Goal: Transaction & Acquisition: Purchase product/service

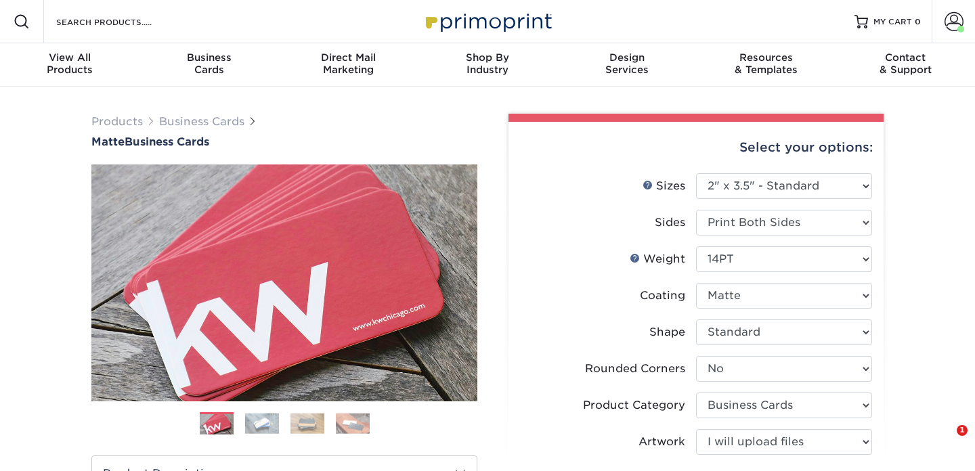
select select "2.00x3.50"
select select "0"
select select "3b5148f1-0588-4f88-a218-97bcfdce65c1"
select select "upload"
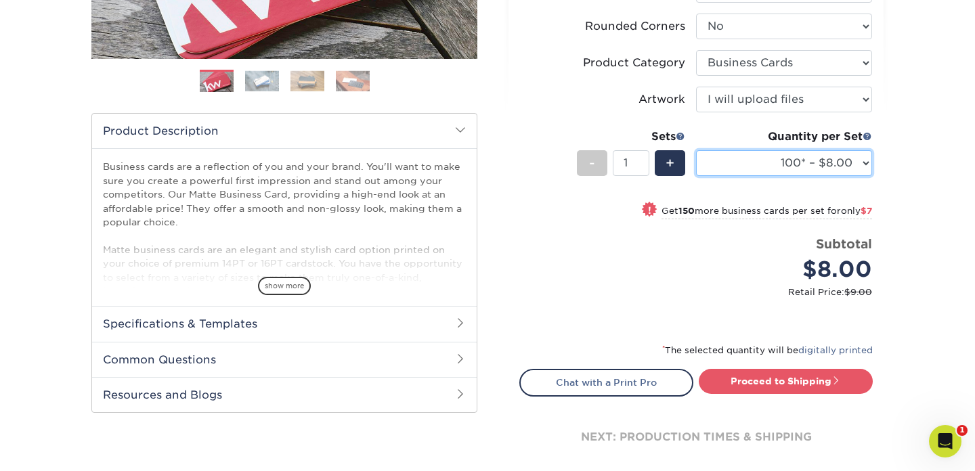
scroll to position [344, 0]
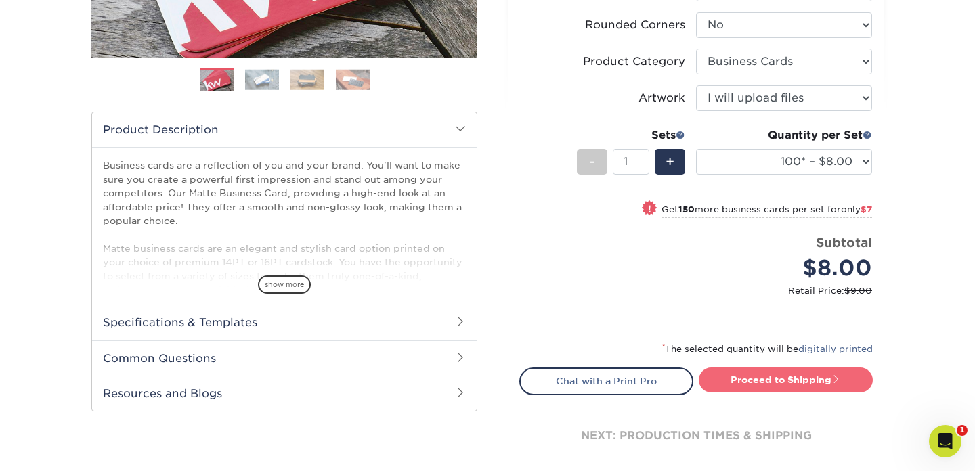
click at [758, 383] on link "Proceed to Shipping" at bounding box center [785, 379] width 174 height 24
type input "Set 1"
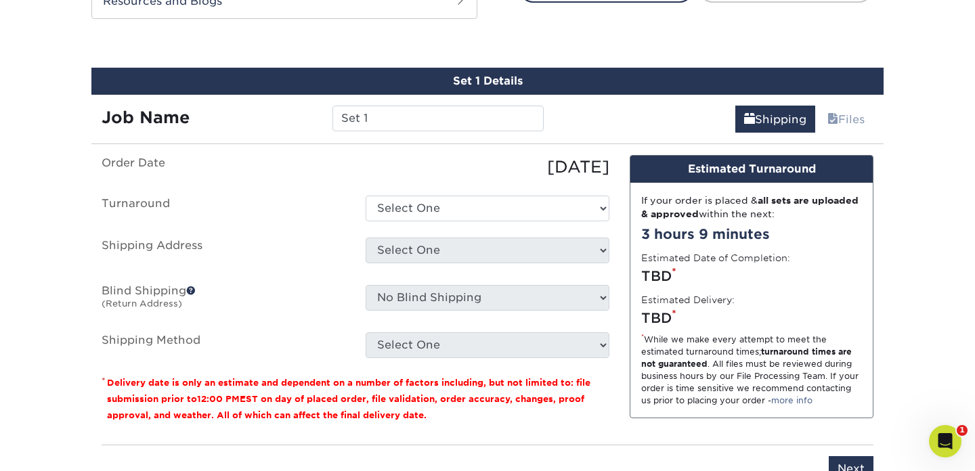
scroll to position [748, 0]
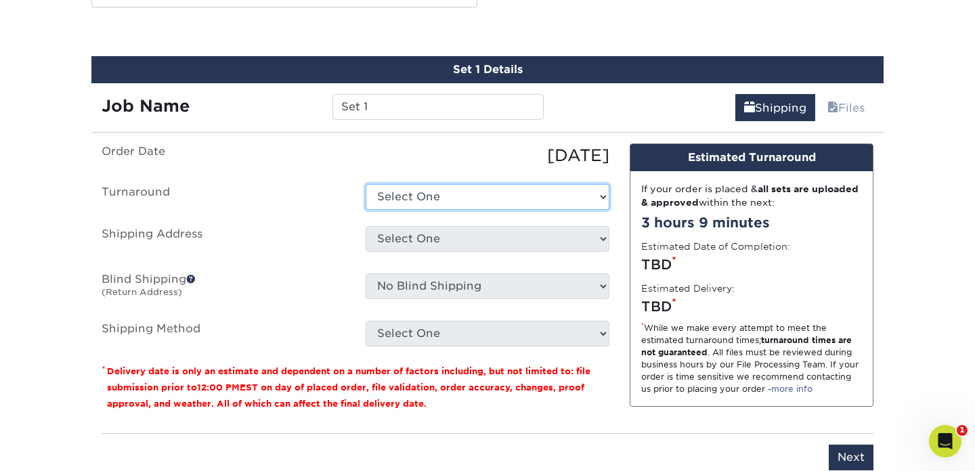
click at [491, 202] on select "Select One 2-4 Business Days 2 Day Next Business Day" at bounding box center [487, 197] width 244 height 26
select select "e6dc3f44-811f-4023-acdf-8cd9144995fc"
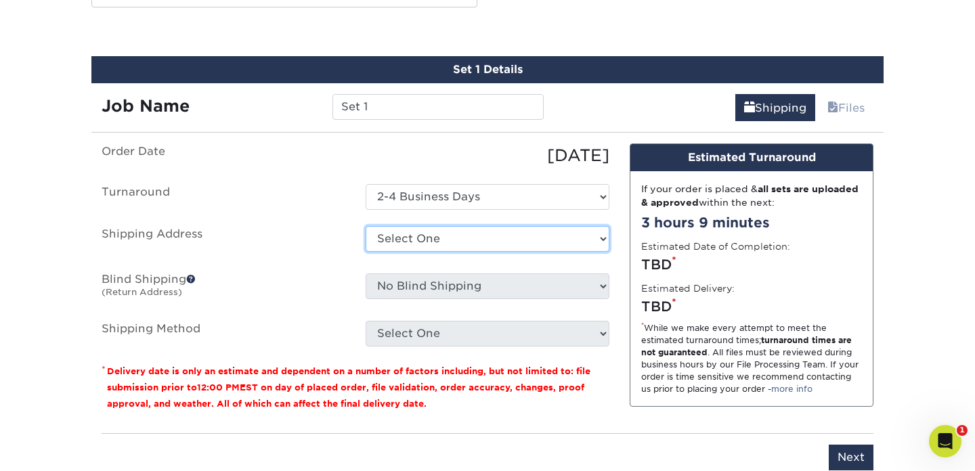
click at [466, 234] on select "Select One [PERSON_NAME] [PERSON_NAME] [PERSON_NAME] [PERSON_NAME]'s cards [PER…" at bounding box center [487, 239] width 244 height 26
select select "newaddress"
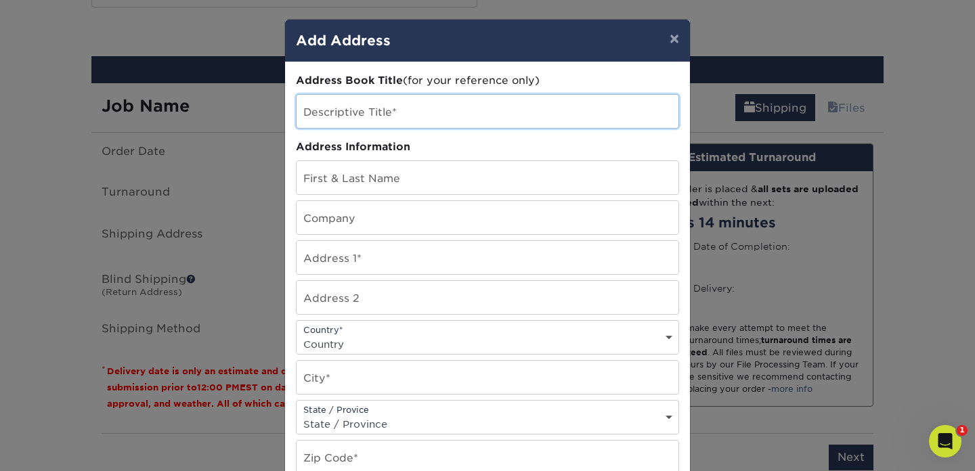
click at [445, 115] on input "text" at bounding box center [487, 111] width 382 height 33
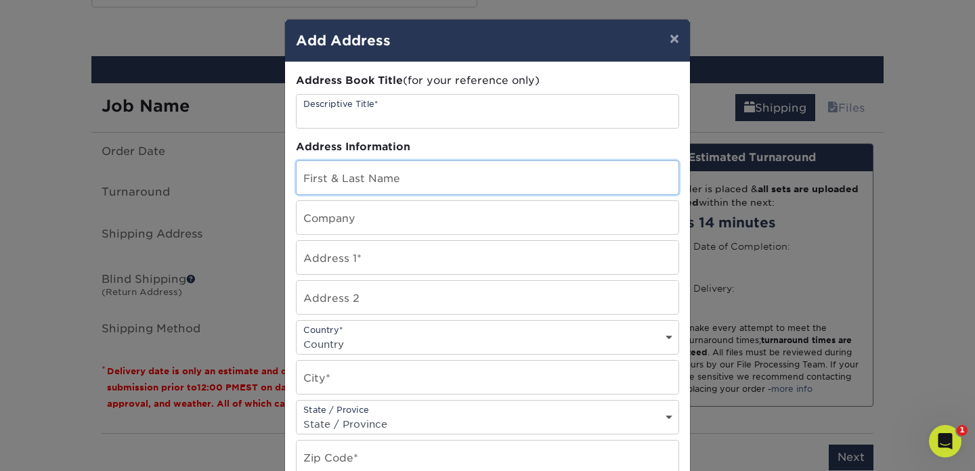
click at [417, 177] on input "text" at bounding box center [487, 177] width 382 height 33
paste input "[PERSON_NAME]"
type input "[PERSON_NAME]"
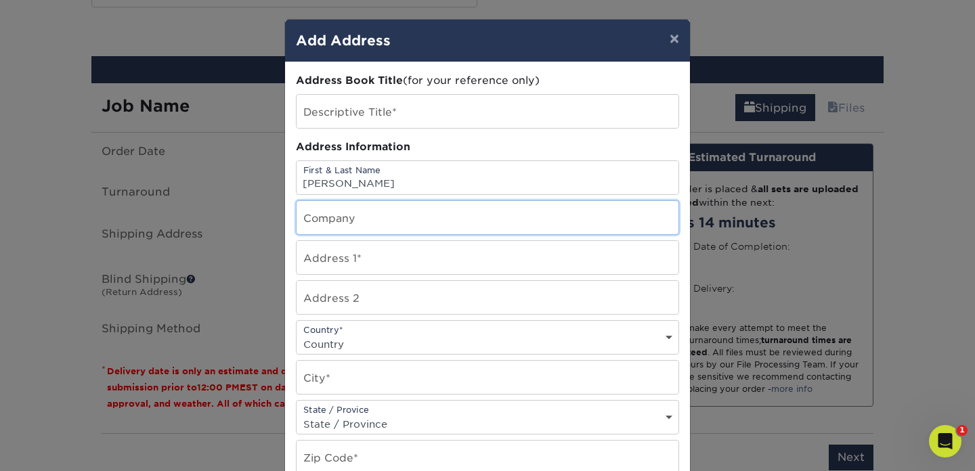
click at [409, 216] on input "text" at bounding box center [487, 217] width 382 height 33
paste input "[STREET_ADDRESS]"
type input "[STREET_ADDRESS]"
drag, startPoint x: 392, startPoint y: 221, endPoint x: 300, endPoint y: 220, distance: 92.0
click at [300, 220] on input "[STREET_ADDRESS]" at bounding box center [487, 217] width 382 height 33
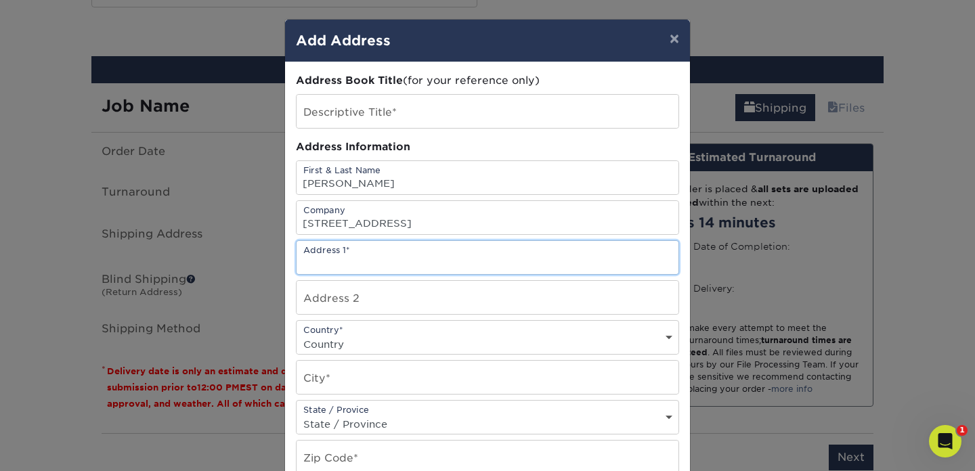
click at [351, 269] on input "text" at bounding box center [487, 257] width 382 height 33
paste input "[STREET_ADDRESS]"
type input "[STREET_ADDRESS]"
click at [350, 342] on select "Country [GEOGRAPHIC_DATA] [GEOGRAPHIC_DATA] ----------------------------- [GEOG…" at bounding box center [487, 344] width 382 height 20
select select "US"
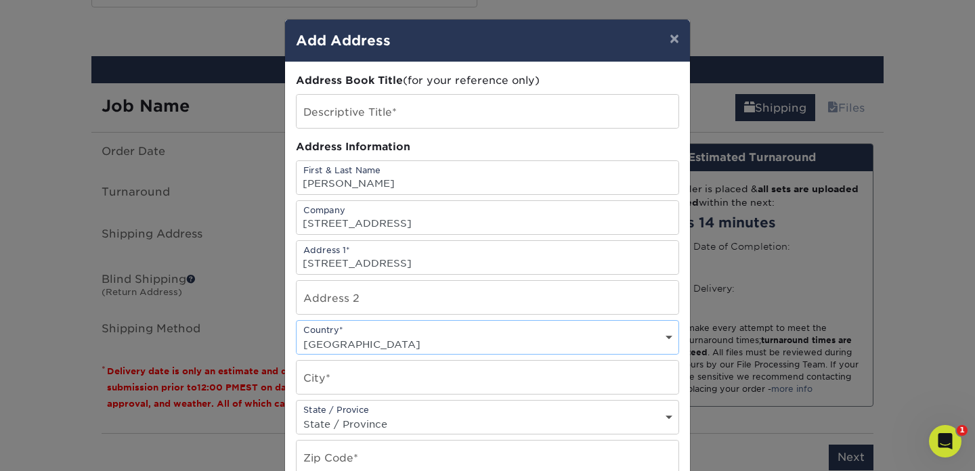
scroll to position [69, 0]
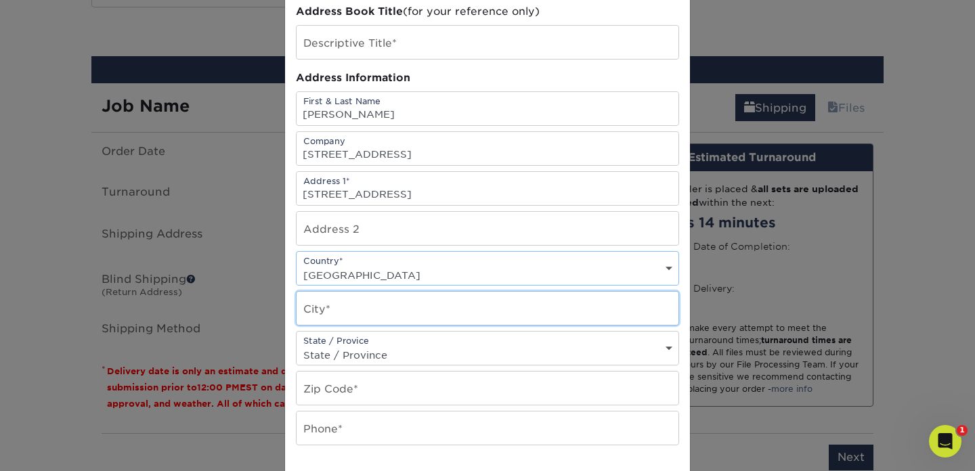
click at [344, 313] on input "text" at bounding box center [487, 308] width 382 height 33
type input "m"
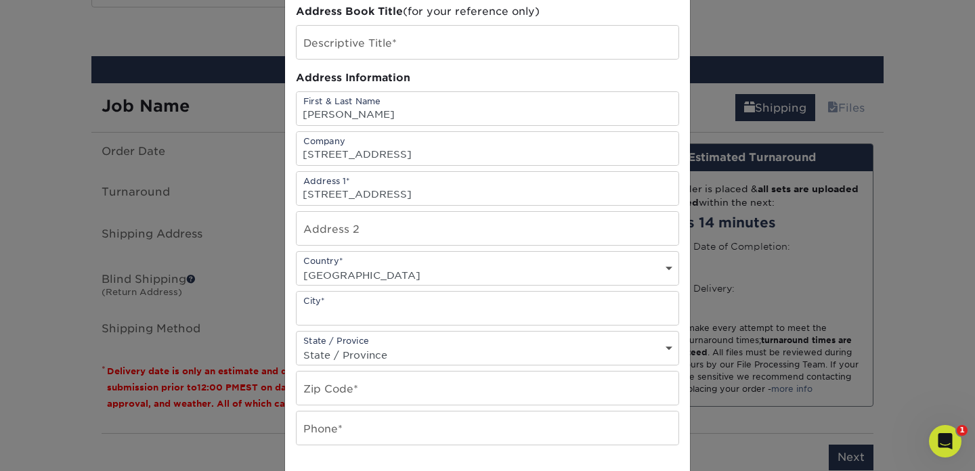
click at [355, 346] on select "State / Province [US_STATE] [US_STATE] [US_STATE] [US_STATE] [US_STATE] [US_STA…" at bounding box center [487, 355] width 382 height 20
select select "WA"
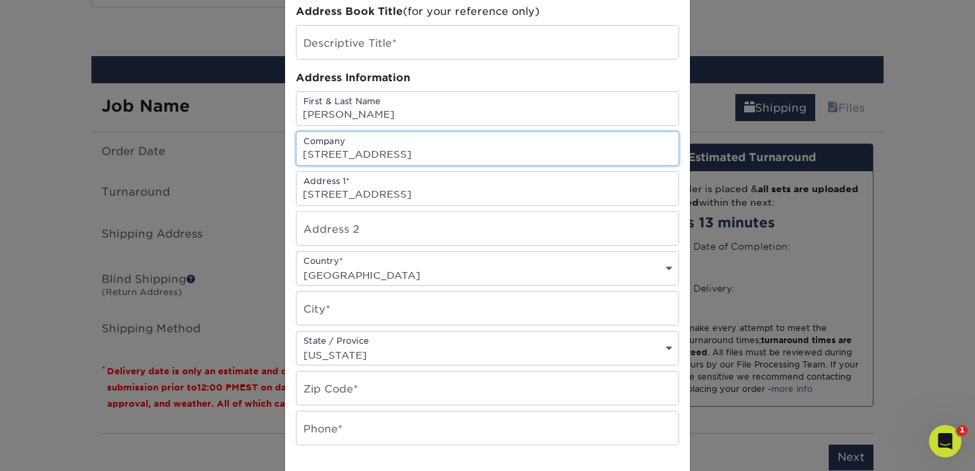
drag, startPoint x: 382, startPoint y: 150, endPoint x: 283, endPoint y: 149, distance: 99.5
click at [283, 149] on div "× Add Address Address Book Title (for your reference only) Descriptive Title* A…" at bounding box center [487, 235] width 975 height 471
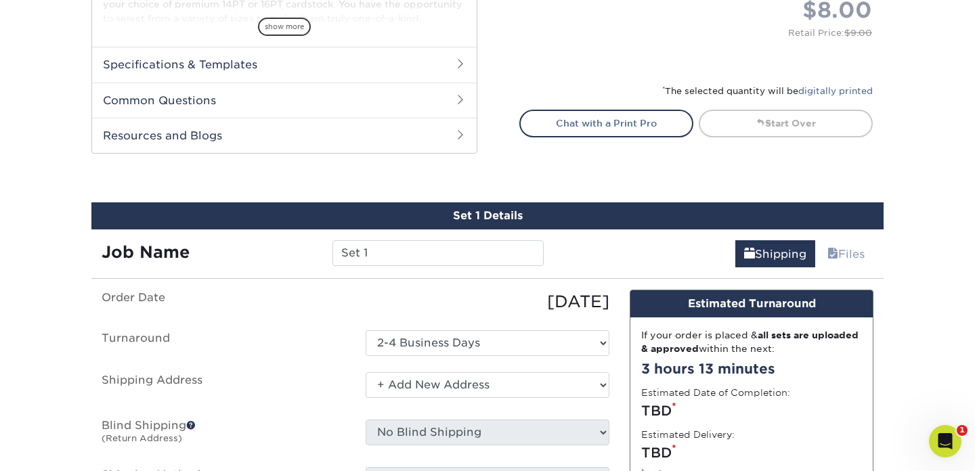
scroll to position [594, 0]
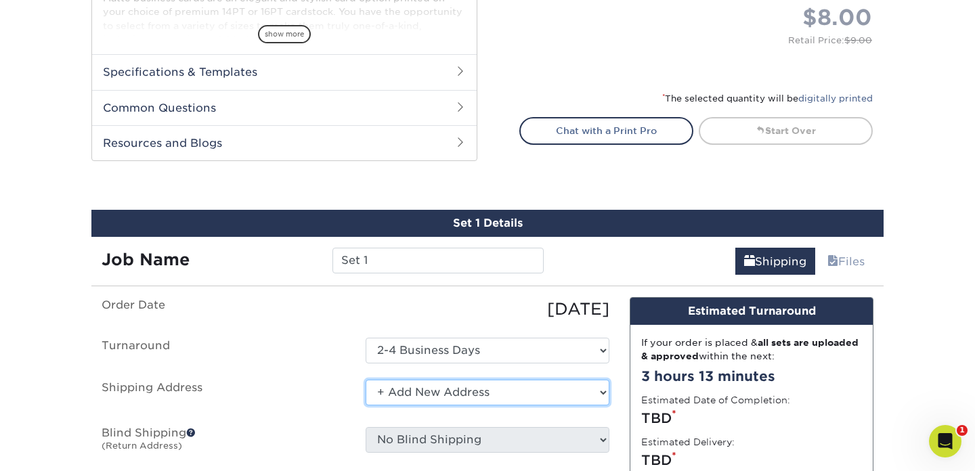
click at [416, 397] on select "Select One [PERSON_NAME] [PERSON_NAME] [PERSON_NAME] [PERSON_NAME]'s cards [PER…" at bounding box center [487, 393] width 244 height 26
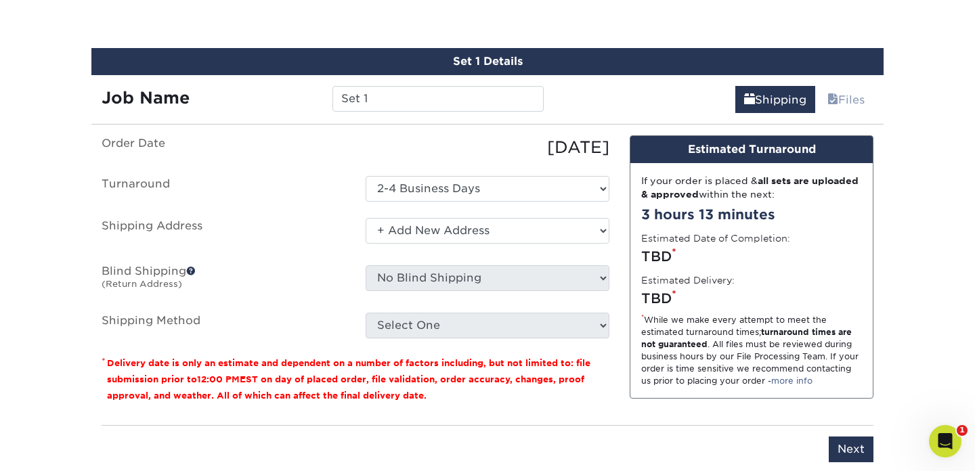
scroll to position [758, 0]
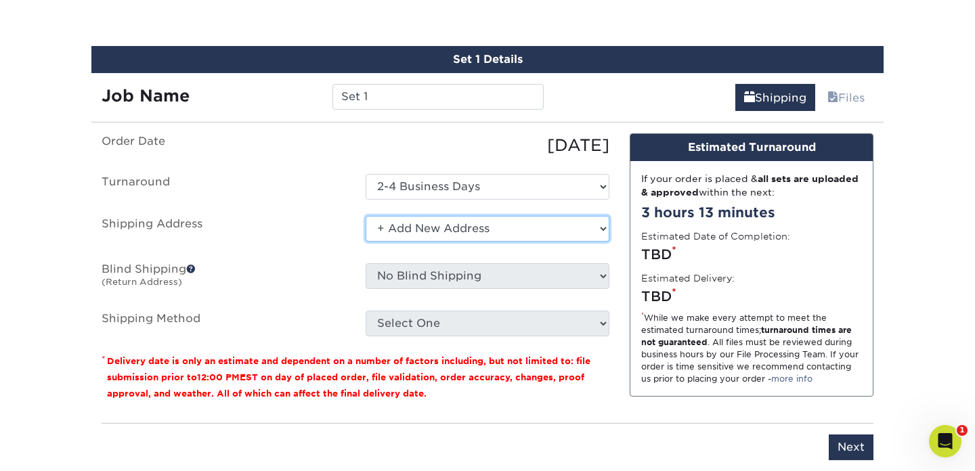
click at [592, 224] on select "Select One [PERSON_NAME] [PERSON_NAME] [PERSON_NAME] [PERSON_NAME]'s cards [PER…" at bounding box center [487, 229] width 244 height 26
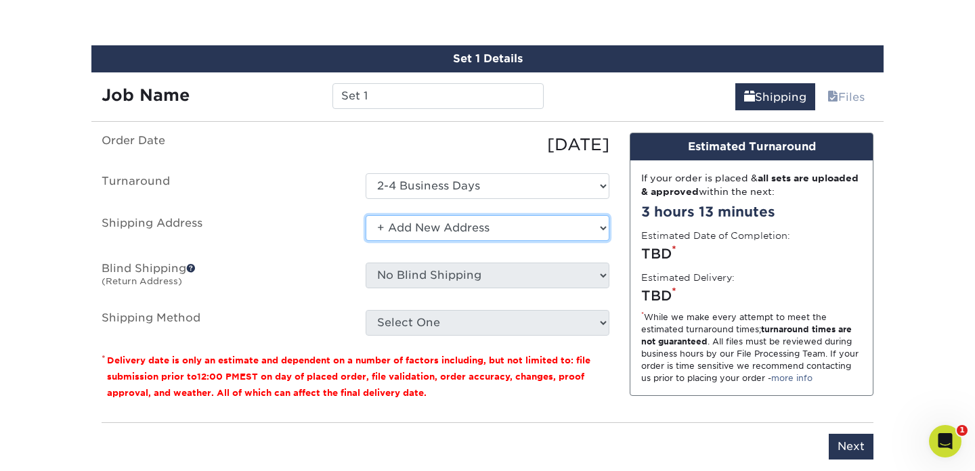
scroll to position [763, 0]
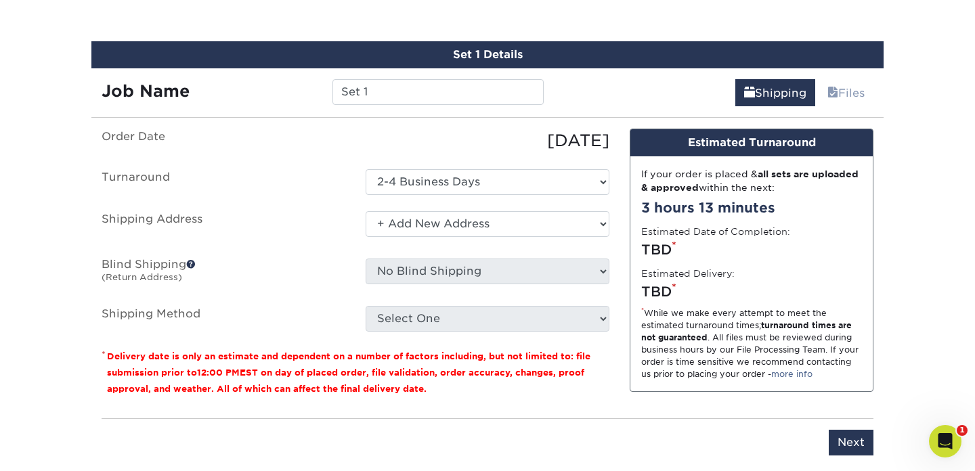
click at [420, 304] on ul "Order Date 09/30/2025 Turnaround Select One 2-4 Business Days 2 Day Next Busine…" at bounding box center [356, 230] width 508 height 203
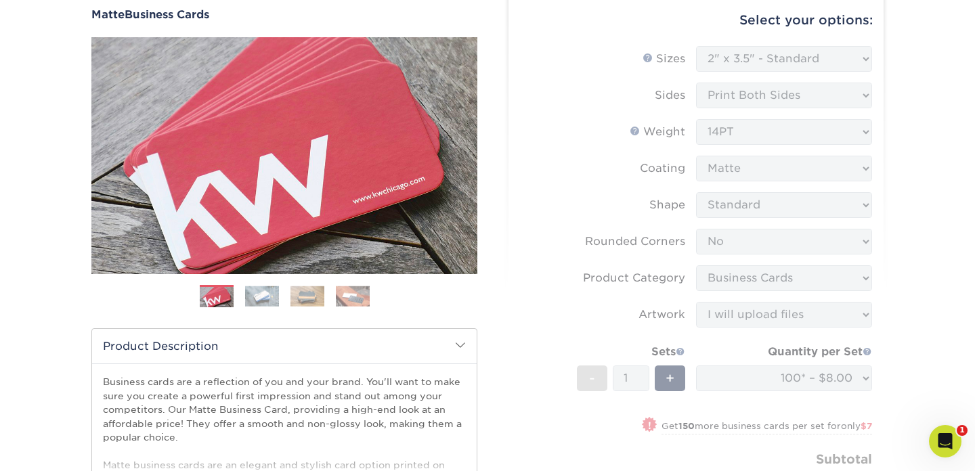
scroll to position [375, 0]
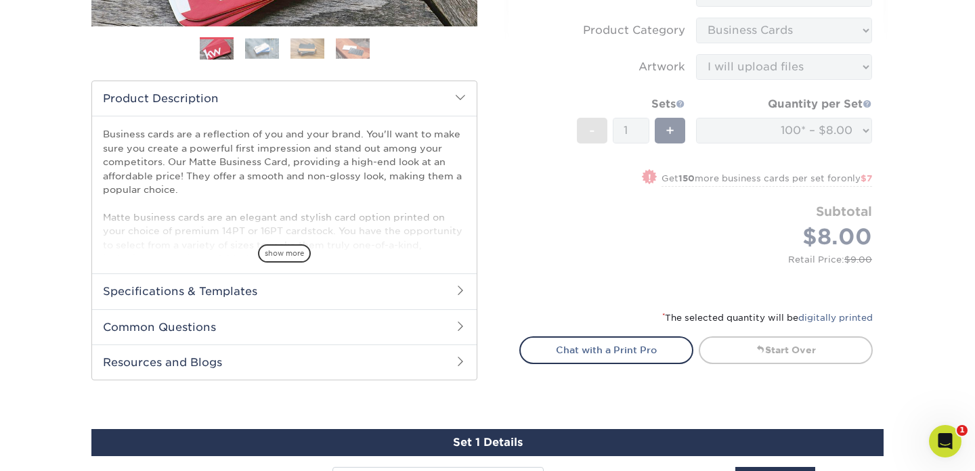
click at [576, 243] on form "Sizes Help Sizes Please Select 1.5" x 3.5" - Mini 1.75" x 3.5" - Mini 2" x 2" -…" at bounding box center [695, 45] width 353 height 495
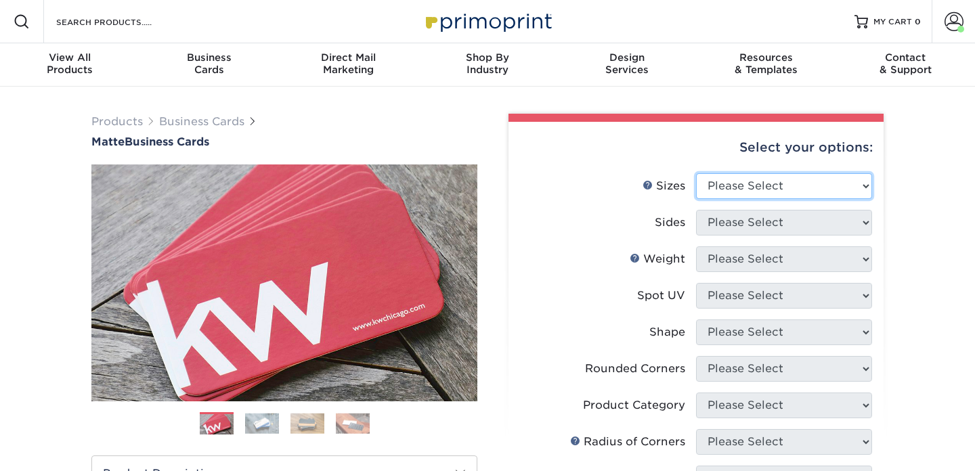
click at [774, 178] on select "Please Select 1.5" x 3.5" - Mini 1.75" x 3.5" - Mini 2" x 2" - Square 2" x 3" -…" at bounding box center [784, 186] width 176 height 26
select select "2.00x3.50"
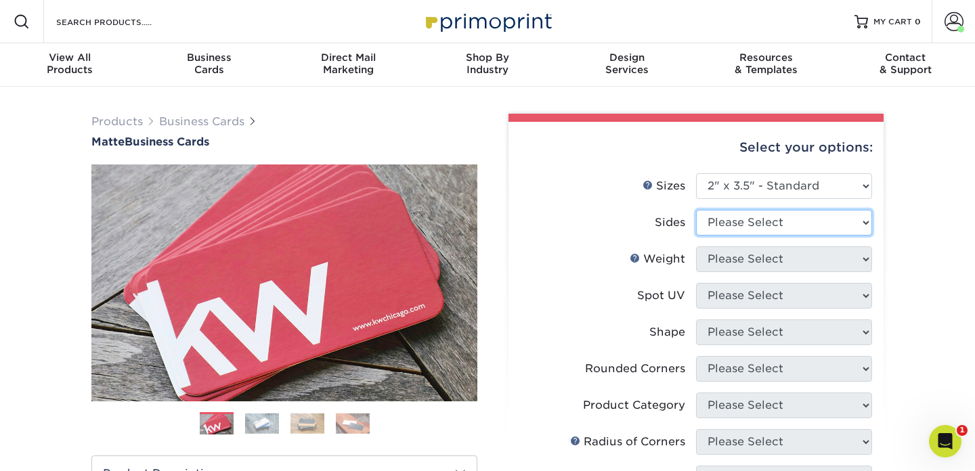
click at [751, 225] on select "Please Select Print Both Sides Print Front Only" at bounding box center [784, 223] width 176 height 26
select select "13abbda7-1d64-4f25-8bb2-c179b224825d"
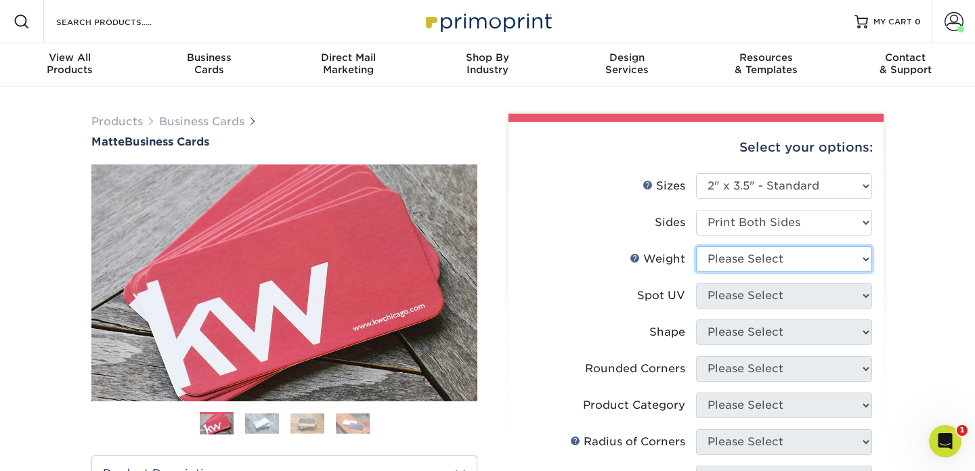
click at [759, 256] on select "Please Select 16PT 14PT" at bounding box center [784, 259] width 176 height 26
select select "14PT"
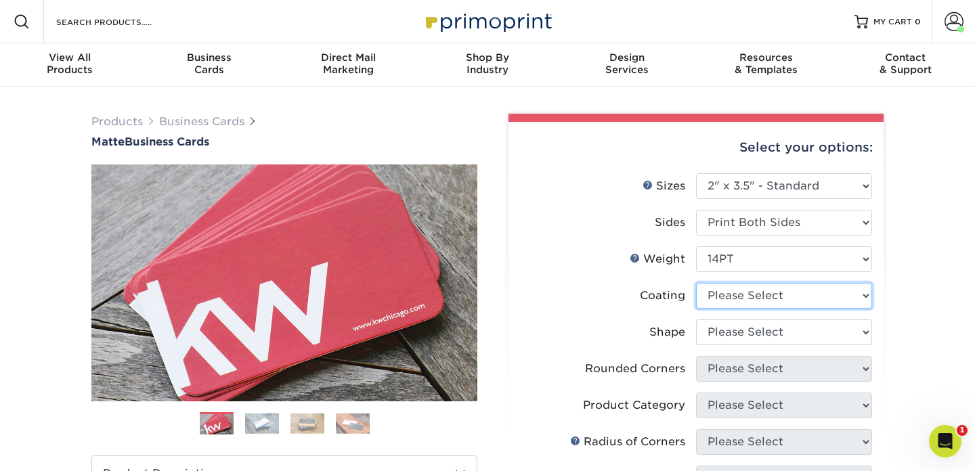
click at [752, 295] on select at bounding box center [784, 296] width 176 height 26
select select "121bb7b5-3b4d-429f-bd8d-bbf80e953313"
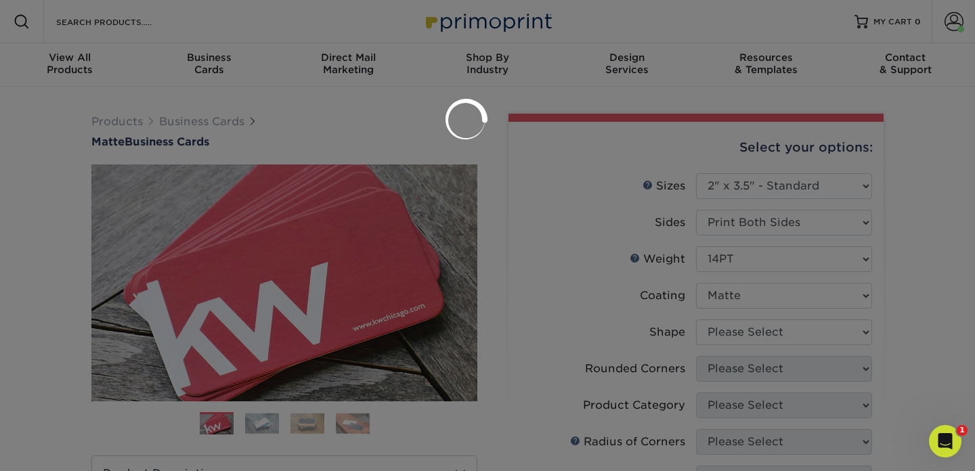
click at [751, 331] on div at bounding box center [487, 235] width 975 height 471
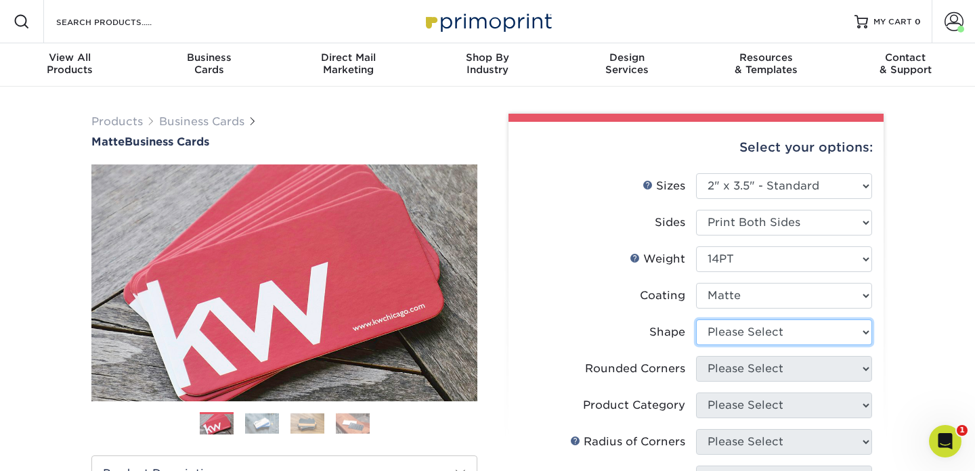
click at [744, 334] on select "Please Select Standard" at bounding box center [784, 332] width 176 height 26
select select "standard"
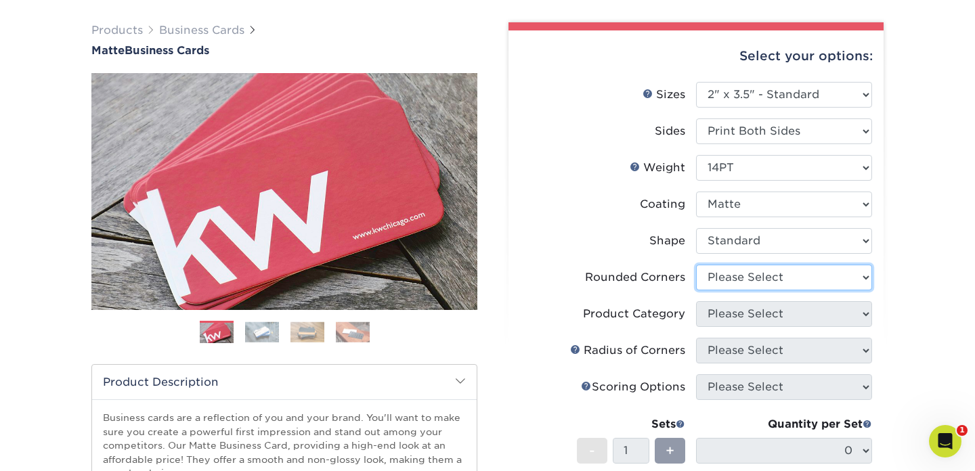
click at [748, 284] on select "Please Select Yes - Round 2 Corners Yes - Round 4 Corners No" at bounding box center [784, 278] width 176 height 26
select select "0"
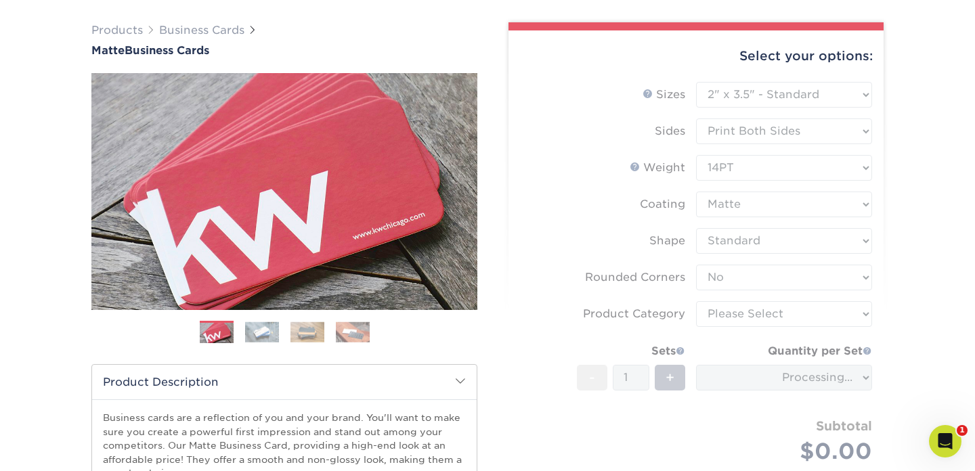
click at [741, 318] on form "Sizes Help Sizes Please Select 1.5" x 3.5" - Mini 1.75" x 3.5" - Mini 2" x 2" -…" at bounding box center [695, 288] width 353 height 413
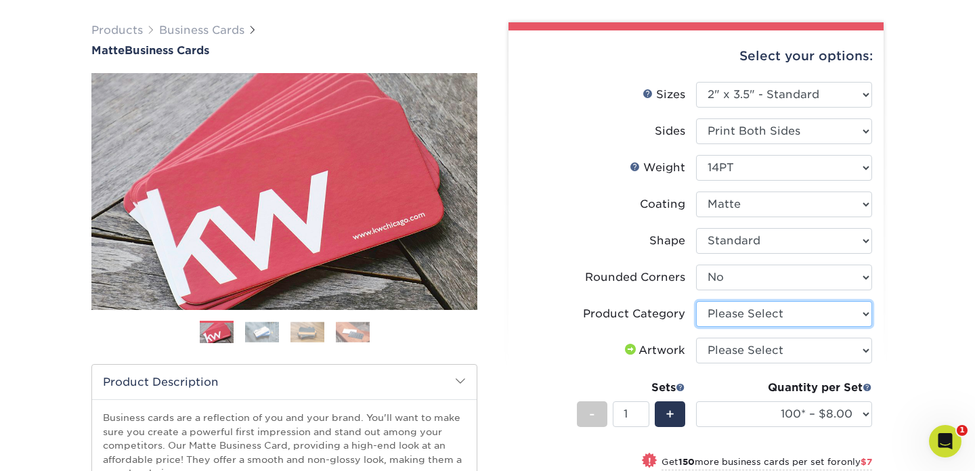
click at [769, 311] on select "Please Select Business Cards" at bounding box center [784, 314] width 176 height 26
select select "3b5148f1-0588-4f88-a218-97bcfdce65c1"
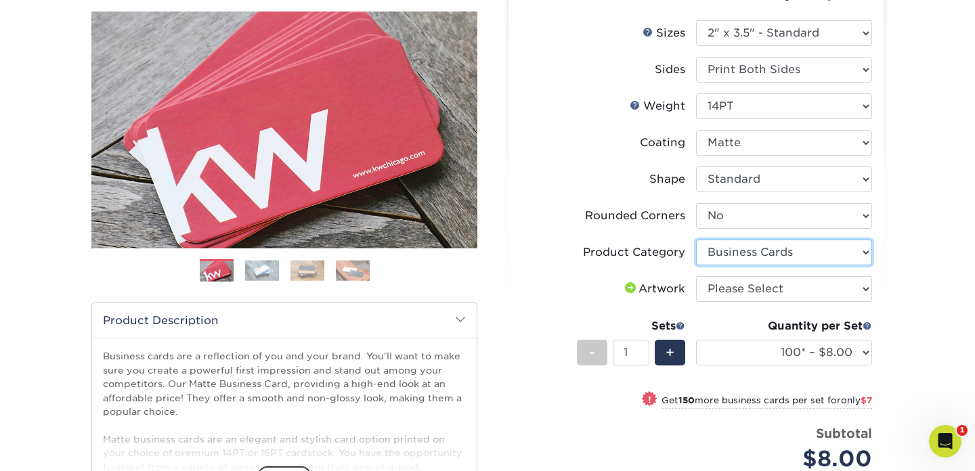
scroll to position [160, 0]
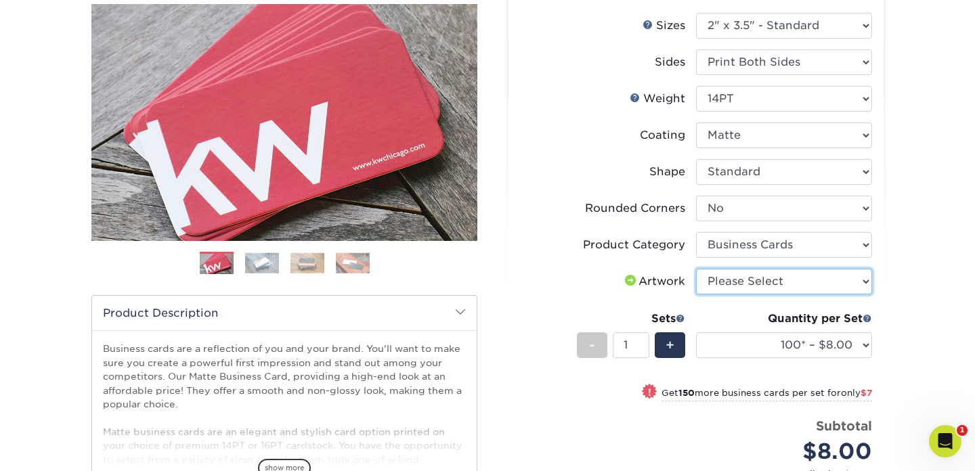
click at [753, 277] on select "Please Select I will upload files I need a design - $100" at bounding box center [784, 282] width 176 height 26
select select "upload"
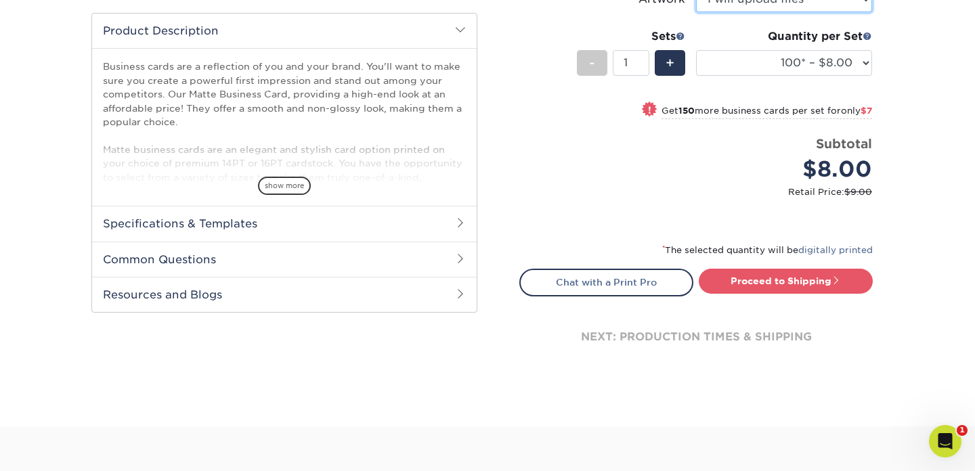
scroll to position [398, 0]
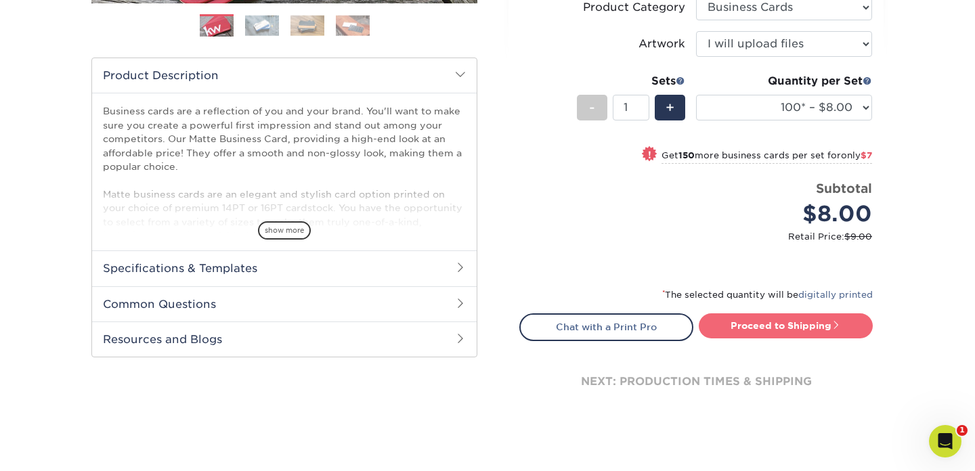
click at [748, 327] on link "Proceed to Shipping" at bounding box center [785, 325] width 174 height 24
type input "Set 1"
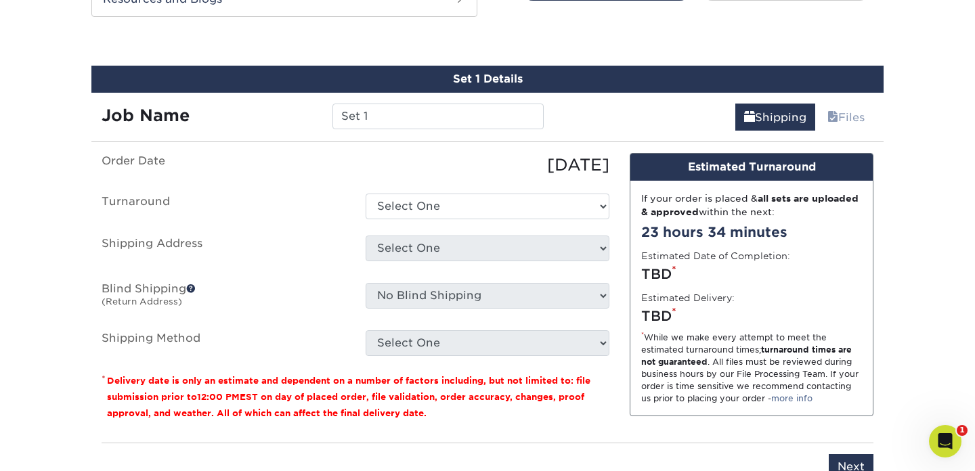
scroll to position [748, 0]
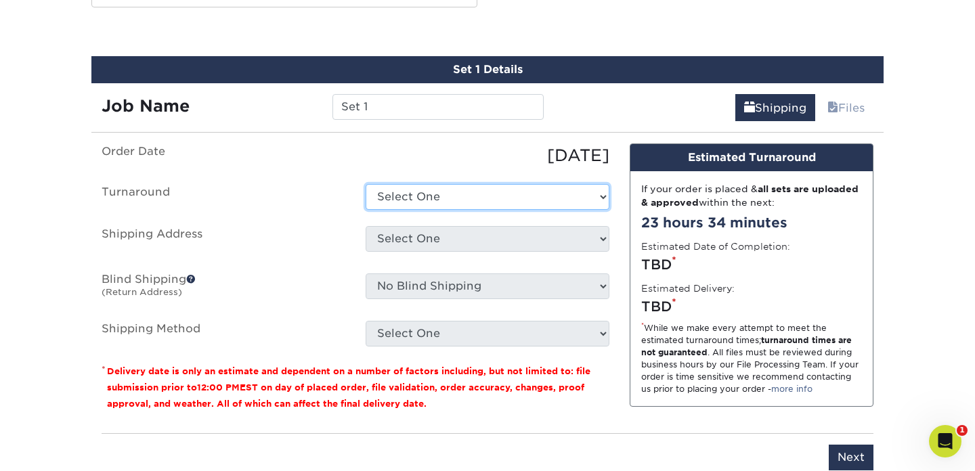
click at [428, 199] on select "Select One 2-4 Business Days 2 Day Next Business Day" at bounding box center [487, 197] width 244 height 26
select select "e6dc3f44-811f-4023-acdf-8cd9144995fc"
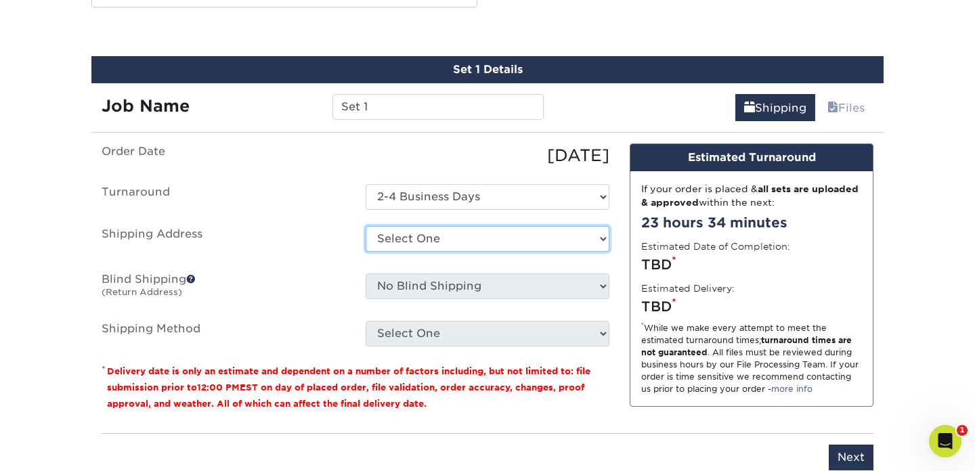
click at [436, 231] on select "Select One [PERSON_NAME] [PERSON_NAME] [PERSON_NAME] [PERSON_NAME]'s cards [PER…" at bounding box center [487, 239] width 244 height 26
select select "newaddress"
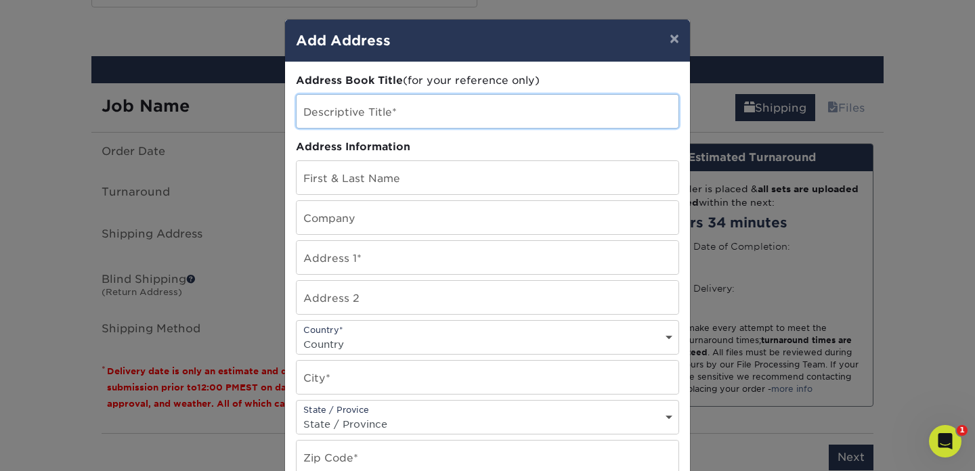
click at [386, 114] on input "text" at bounding box center [487, 111] width 382 height 33
paste input "[STREET_ADDRESS]"
drag, startPoint x: 386, startPoint y: 114, endPoint x: 303, endPoint y: 115, distance: 83.2
click at [303, 115] on input "[STREET_ADDRESS]" at bounding box center [487, 111] width 382 height 33
type input "[PERSON_NAME]"
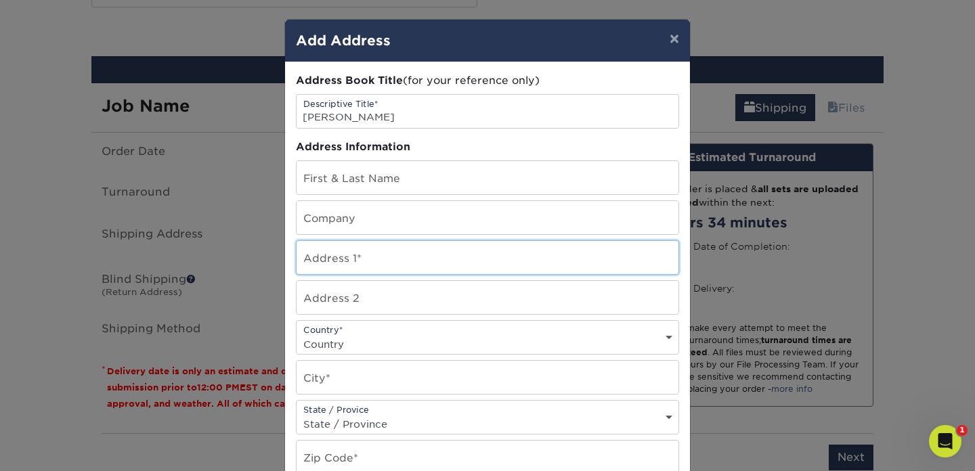
click at [352, 263] on input "text" at bounding box center [487, 257] width 382 height 33
paste input "[STREET_ADDRESS]"
type input "[STREET_ADDRESS]"
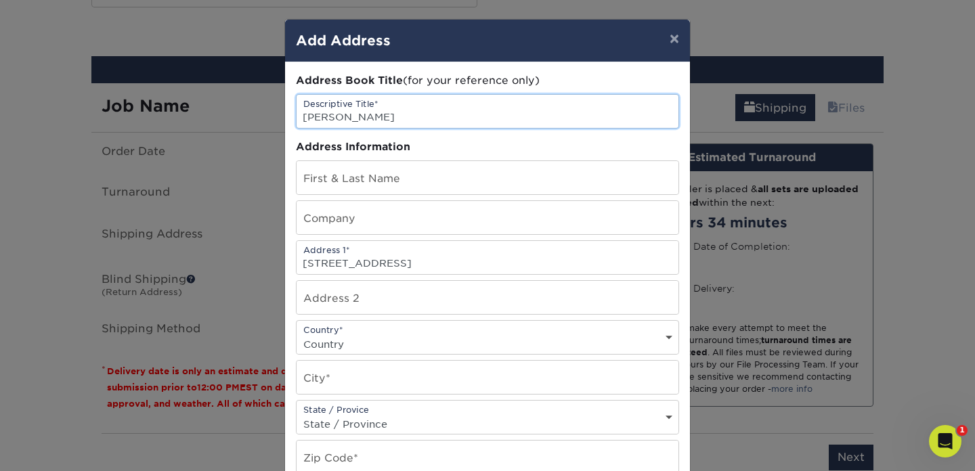
drag, startPoint x: 397, startPoint y: 116, endPoint x: 301, endPoint y: 114, distance: 96.1
click at [301, 114] on input "[PERSON_NAME]" at bounding box center [487, 111] width 382 height 33
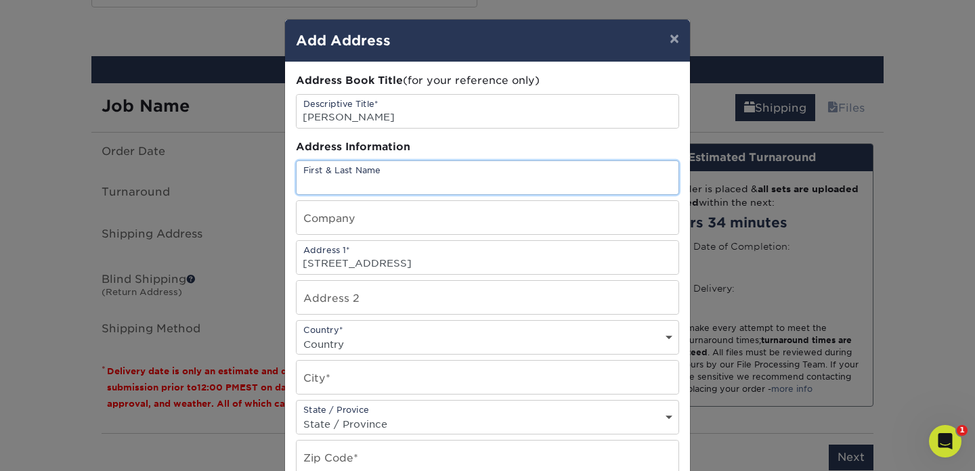
click at [329, 171] on input "text" at bounding box center [487, 177] width 382 height 33
paste input "[PERSON_NAME]"
type input "[PERSON_NAME]"
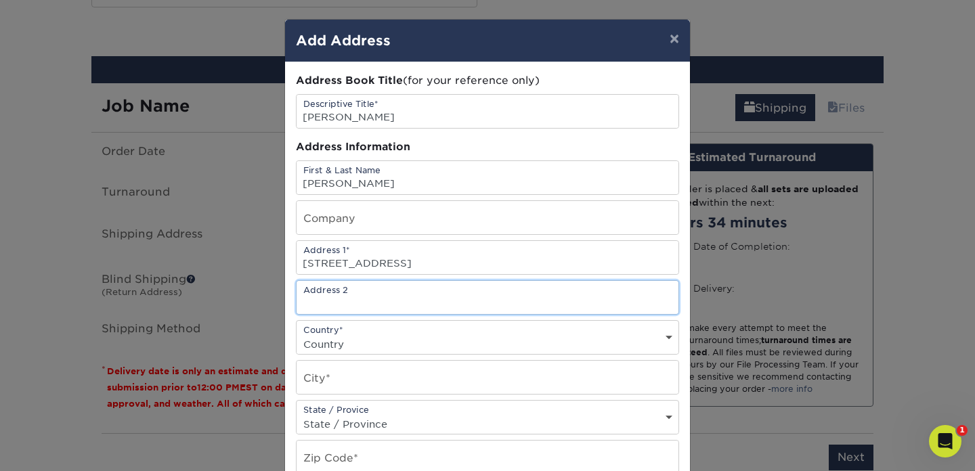
click at [331, 297] on input "text" at bounding box center [487, 297] width 382 height 33
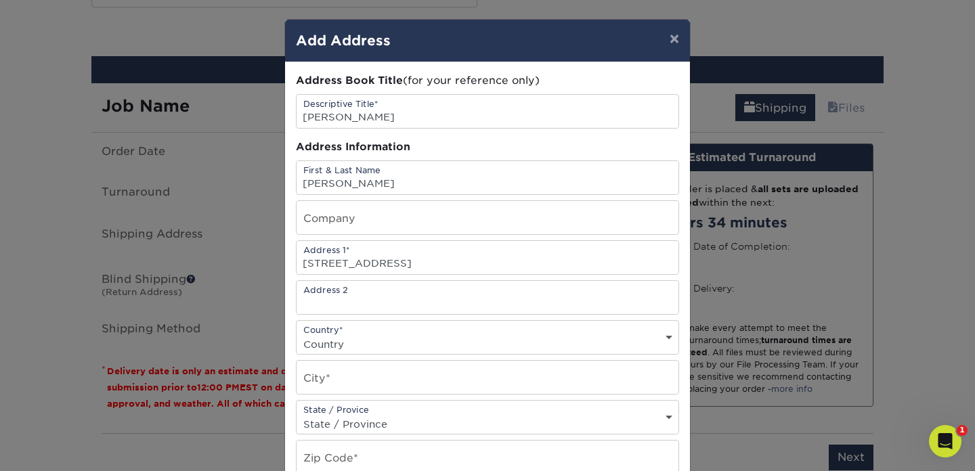
click at [335, 346] on select "Country [GEOGRAPHIC_DATA] [GEOGRAPHIC_DATA] ----------------------------- [GEOG…" at bounding box center [487, 344] width 382 height 20
select select "US"
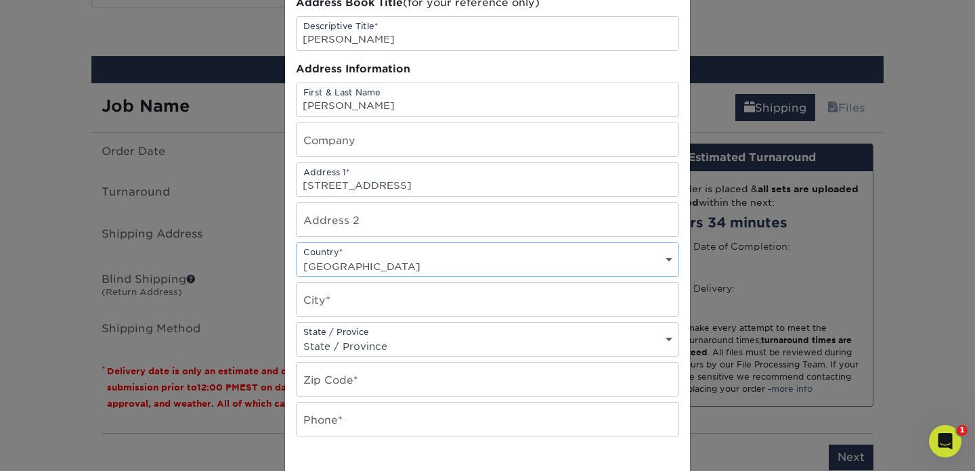
scroll to position [80, 0]
click at [353, 331] on div "State / Provice State / Province [US_STATE] [US_STATE] [US_STATE] [US_STATE] [U…" at bounding box center [487, 337] width 383 height 35
click at [665, 334] on select "State / Province [US_STATE] [US_STATE] [US_STATE] [US_STATE] [US_STATE] [US_STA…" at bounding box center [487, 344] width 382 height 20
select select "WI"
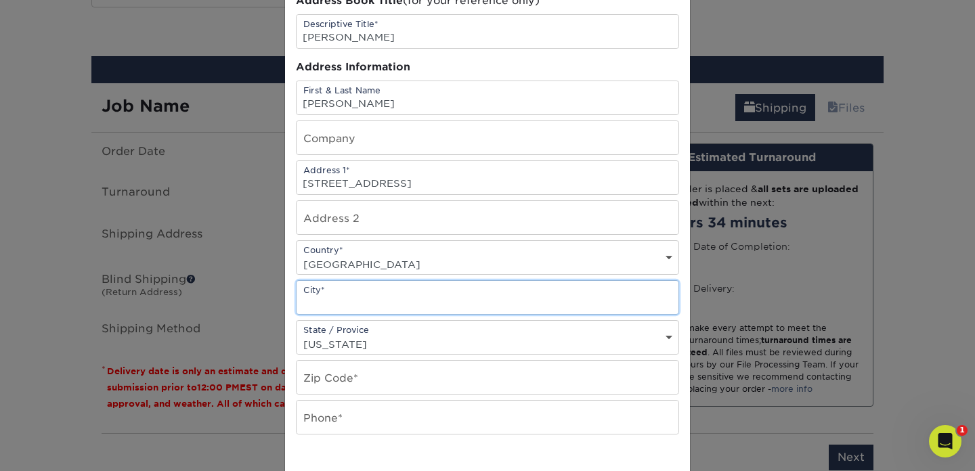
click at [447, 298] on input "text" at bounding box center [487, 297] width 382 height 33
type input "[GEOGRAPHIC_DATA]"
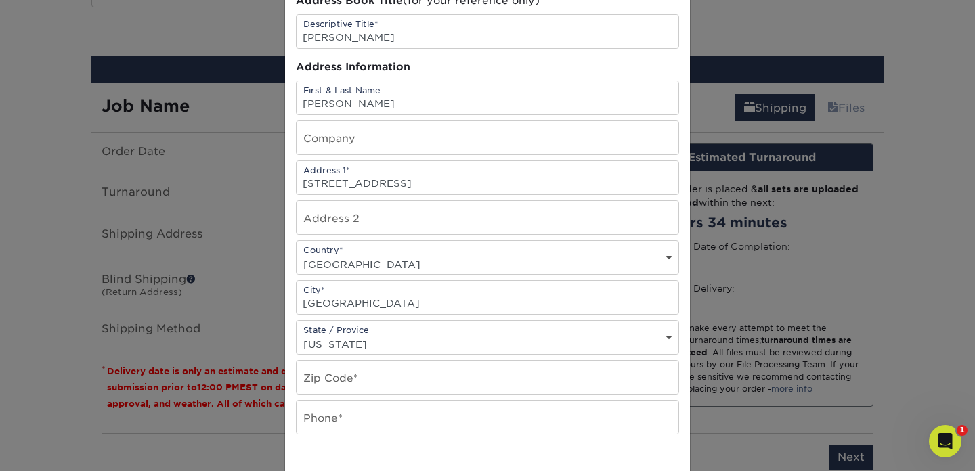
click at [567, 444] on div "Address Book Title (for your reference only) Descriptive Title* [PERSON_NAME] A…" at bounding box center [487, 285] width 383 height 584
click at [357, 386] on input "text" at bounding box center [487, 377] width 382 height 33
paste input "WI 53714"
click at [321, 379] on input "WI 53714" at bounding box center [487, 377] width 382 height 33
type input "53714"
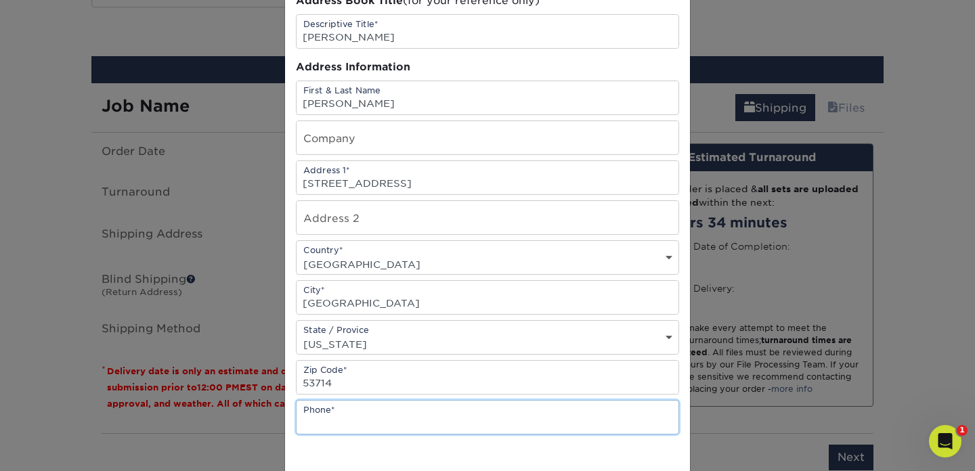
click at [395, 420] on input "text" at bounding box center [487, 417] width 382 height 33
paste input "[PHONE_NUMBER]"
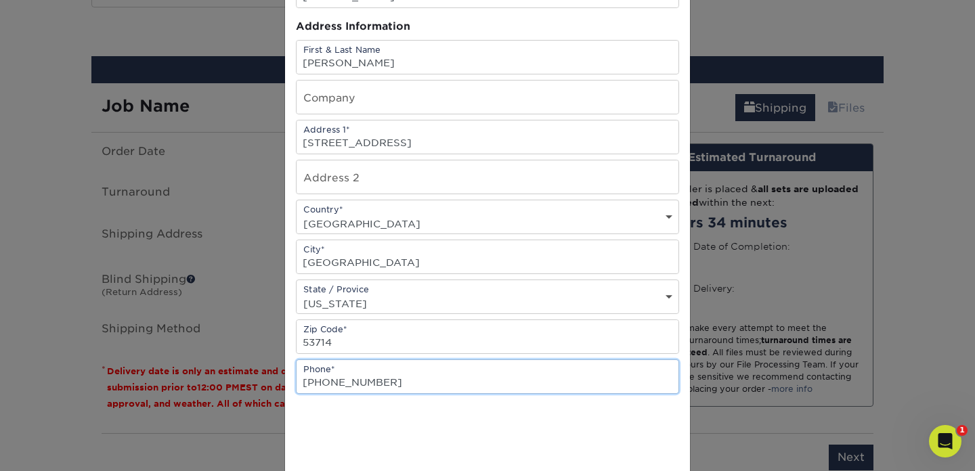
scroll to position [127, 0]
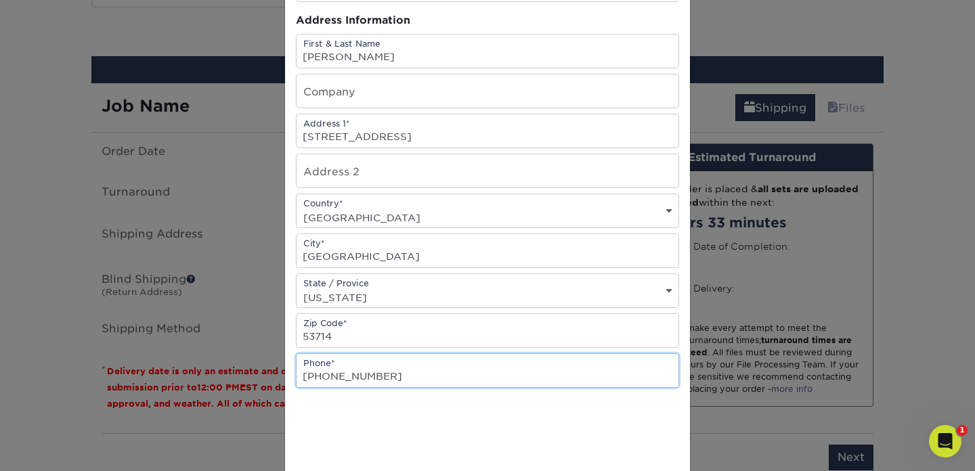
type input "[PHONE_NUMBER]"
click at [551, 410] on div at bounding box center [487, 430] width 383 height 53
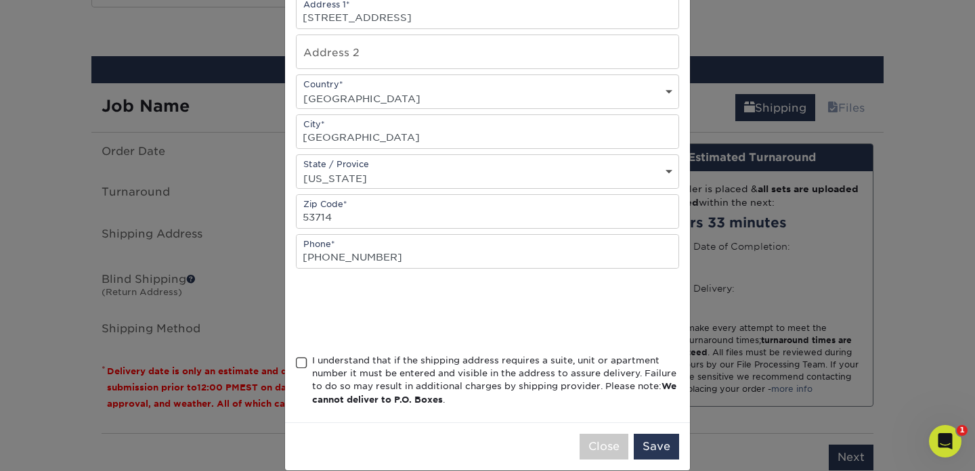
scroll to position [265, 0]
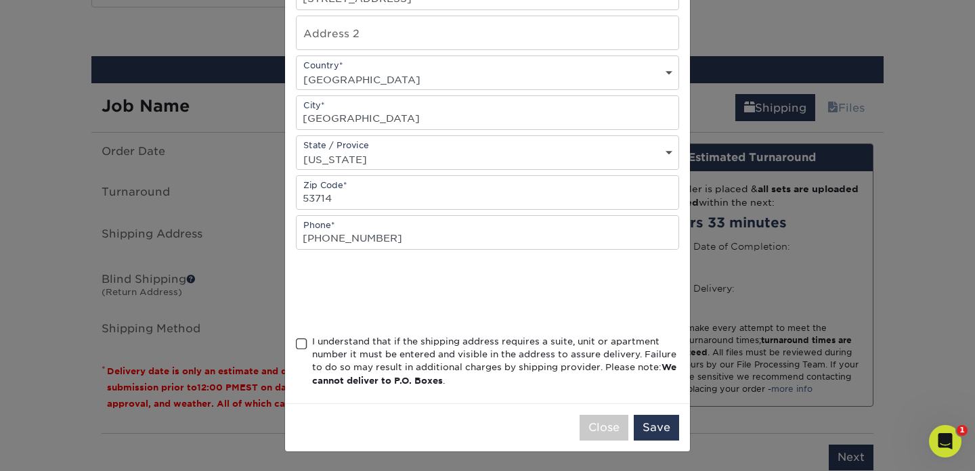
click at [300, 345] on span at bounding box center [302, 344] width 12 height 13
click at [0, 0] on input "I understand that if the shipping address requires a suite, unit or apartment n…" at bounding box center [0, 0] width 0 height 0
click at [646, 427] on button "Save" at bounding box center [655, 428] width 45 height 26
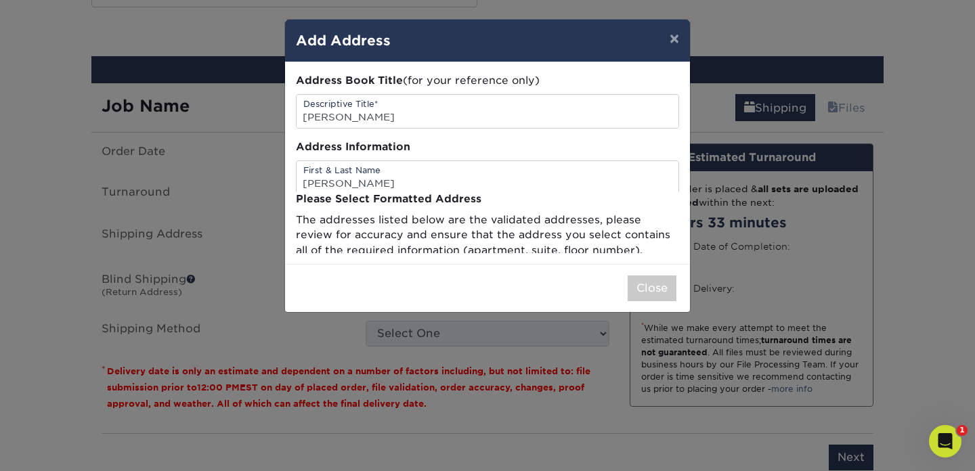
scroll to position [0, 0]
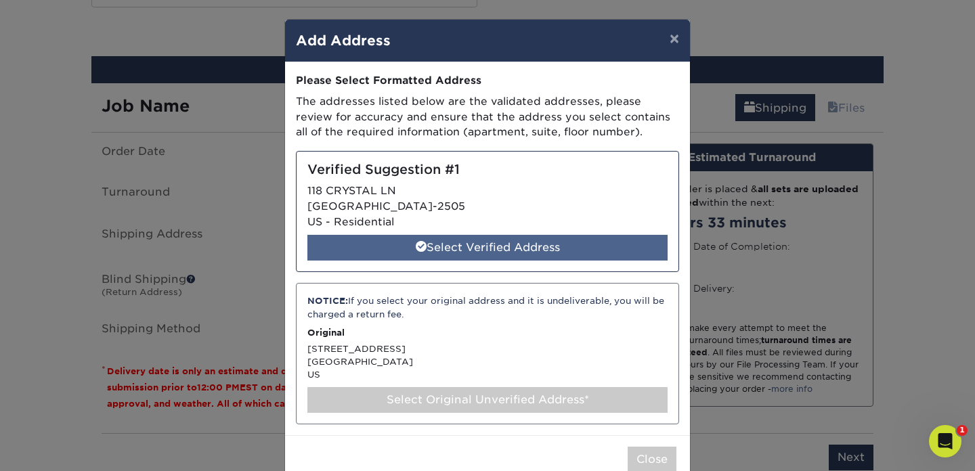
click at [546, 245] on div "Select Verified Address" at bounding box center [487, 248] width 360 height 26
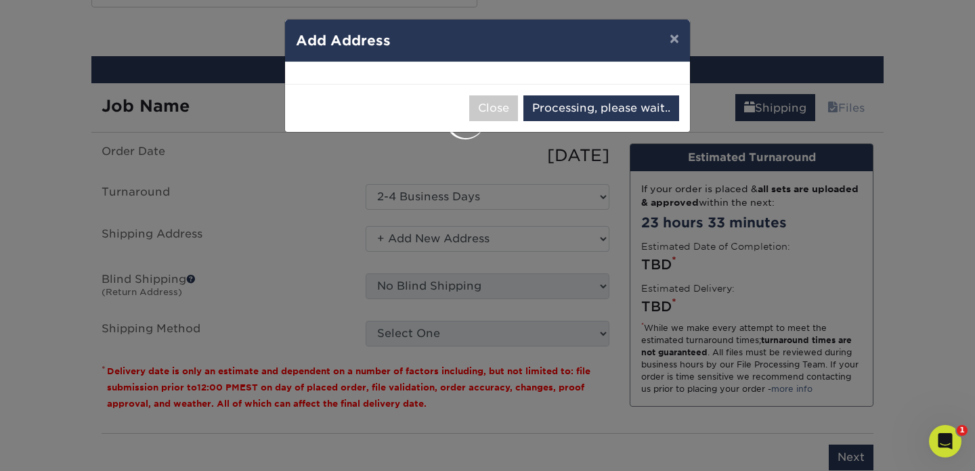
select select "286500"
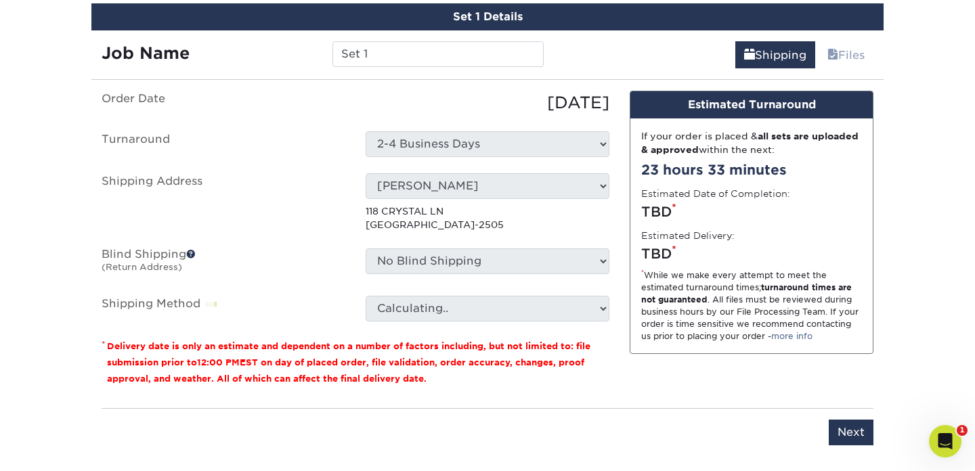
scroll to position [815, 0]
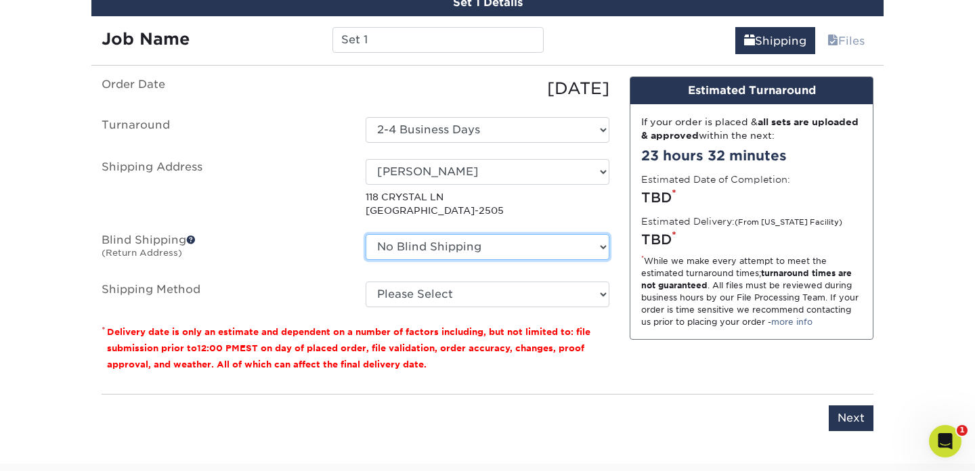
click at [415, 249] on select "No Blind Shipping [PERSON_NAME] [PERSON_NAME] [PERSON_NAME] [PERSON_NAME]'s car…" at bounding box center [487, 247] width 244 height 26
click at [398, 241] on select "No Blind Shipping [PERSON_NAME] [PERSON_NAME] [PERSON_NAME] [PERSON_NAME]'s car…" at bounding box center [487, 247] width 244 height 26
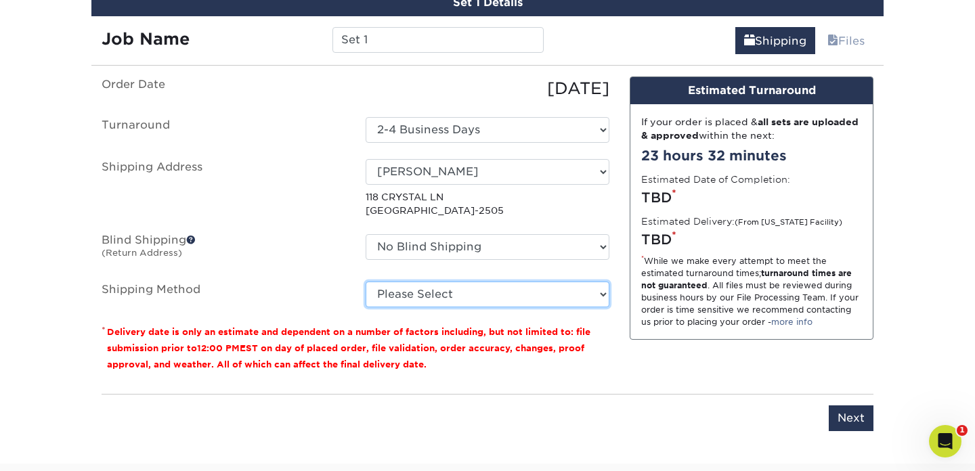
click at [420, 290] on select "Please Select Ground Shipping (+$7.84) 3 Day Shipping Service (+$20.06) 2 Day A…" at bounding box center [487, 295] width 244 height 26
select select "03"
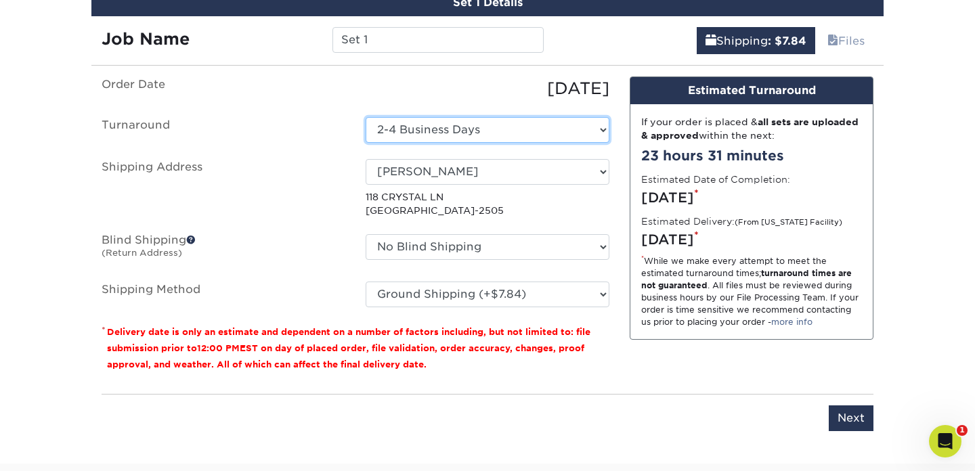
click at [418, 129] on select "Select One 2-4 Business Days 2 Day Next Business Day" at bounding box center [487, 130] width 244 height 26
click at [415, 136] on select "Select One 2-4 Business Days 2 Day Next Business Day" at bounding box center [487, 130] width 244 height 26
select select "e6dc3f44-811f-4023-acdf-8cd9144995fc"
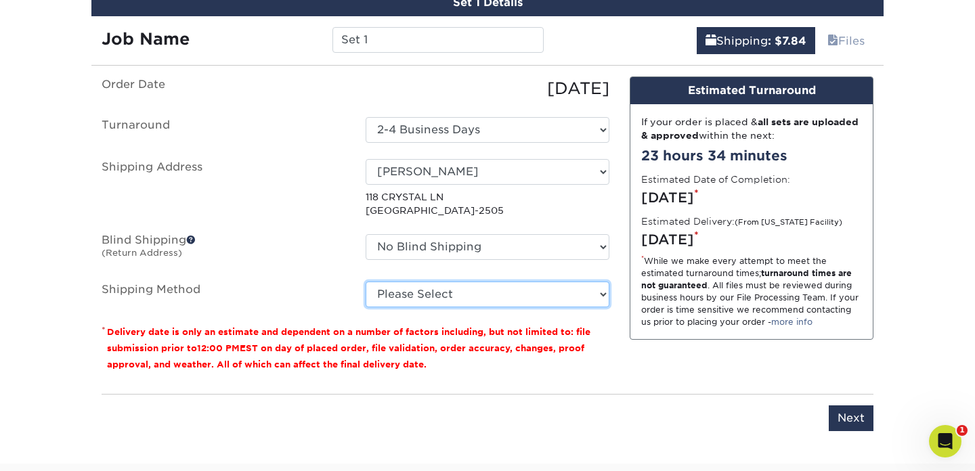
click at [398, 290] on select "Please Select Ground Shipping (+$7.84) 3 Day Shipping Service (+$20.06) 2 Day A…" at bounding box center [487, 295] width 244 height 26
select select "03"
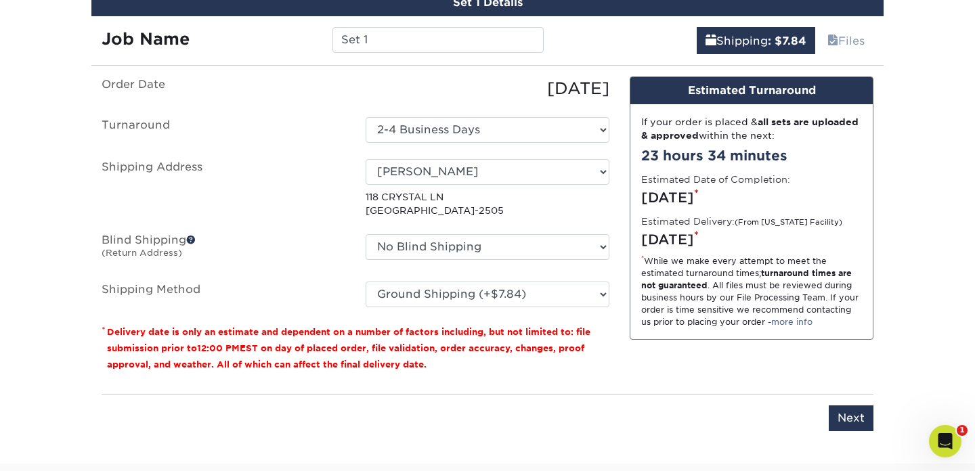
click at [344, 275] on ul "Order Date [DATE] [GEOGRAPHIC_DATA] Select One 2-4 Business Days 2 Day Next Bus…" at bounding box center [356, 191] width 508 height 231
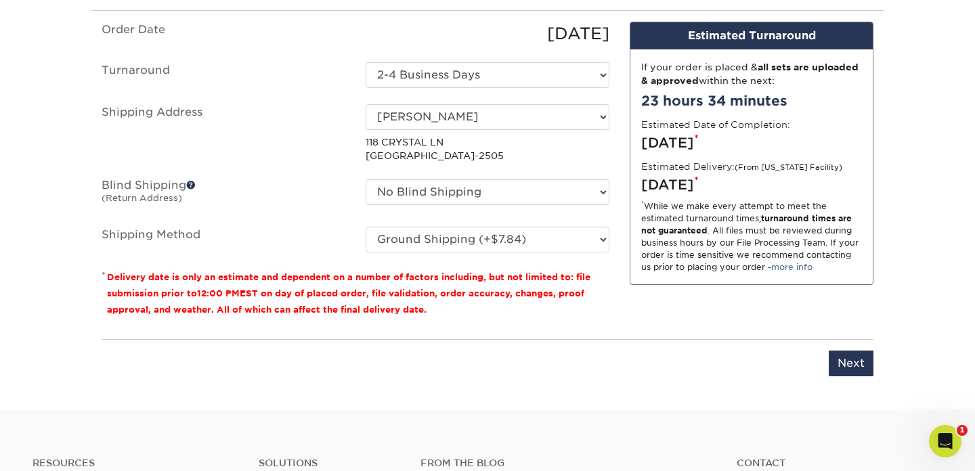
scroll to position [887, 0]
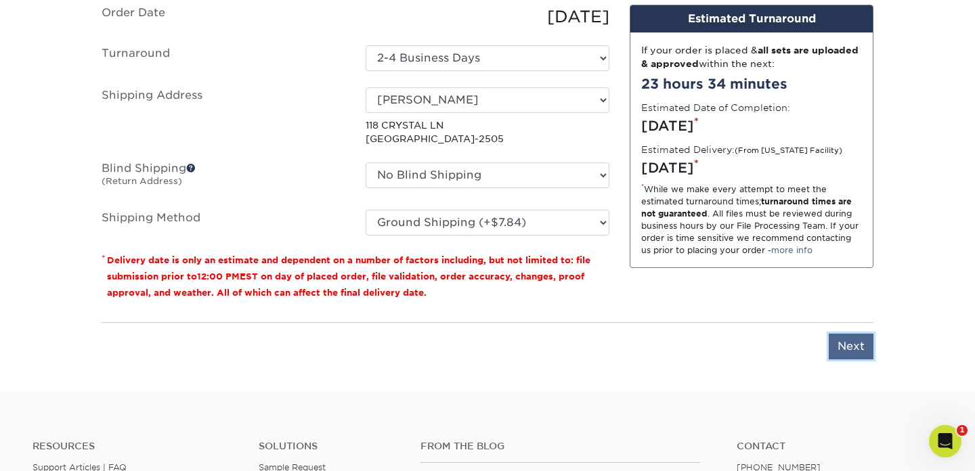
click at [838, 346] on input "Next" at bounding box center [850, 347] width 45 height 26
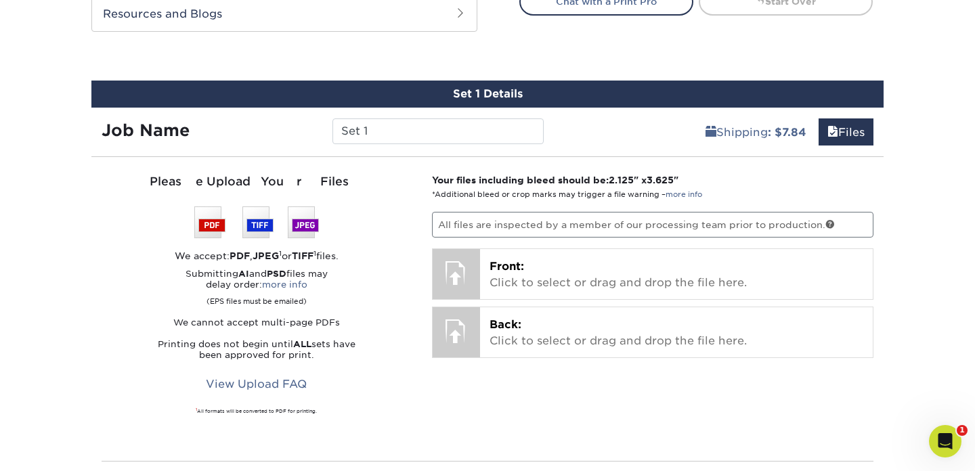
scroll to position [723, 0]
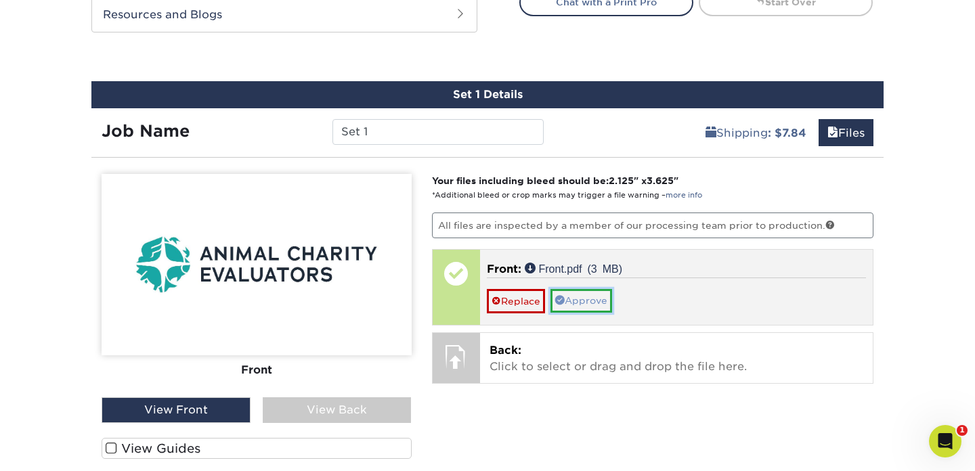
click at [581, 302] on link "Approve" at bounding box center [581, 300] width 62 height 23
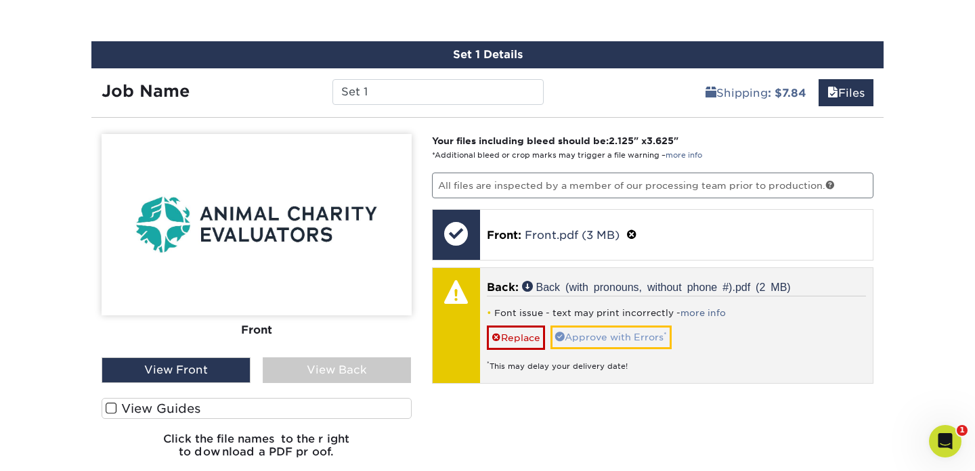
scroll to position [763, 0]
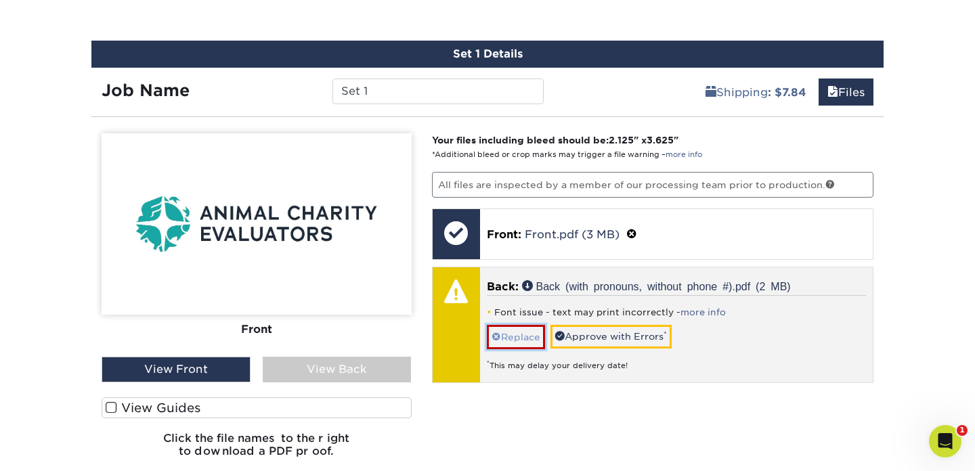
click at [530, 335] on link "Replace" at bounding box center [516, 337] width 58 height 24
